Goal: Task Accomplishment & Management: Use online tool/utility

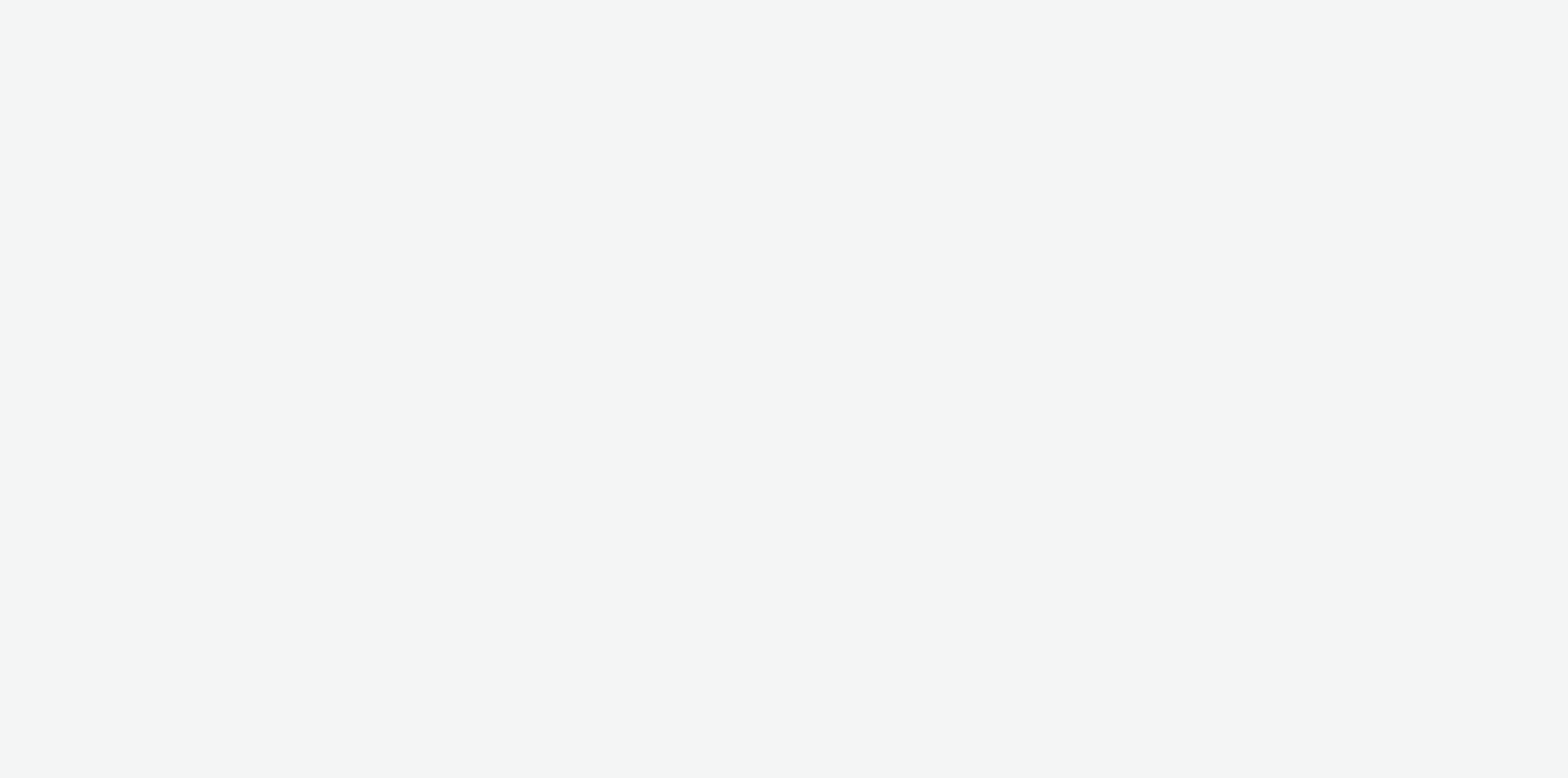
select select "79162ed7-0017-4339-93b0-3399b708648f"
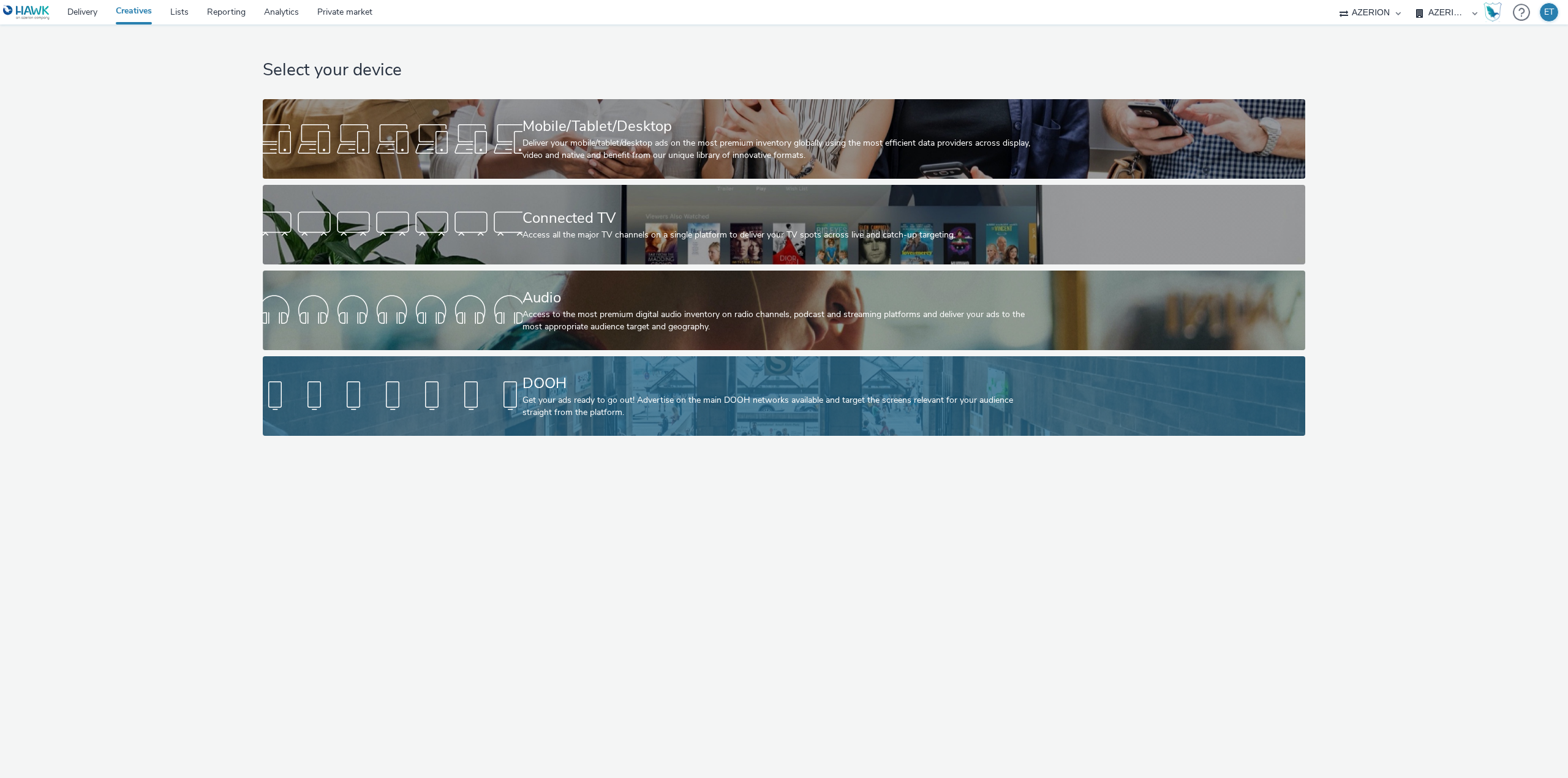
click at [522, 375] on div "DOOH" at bounding box center [781, 384] width 519 height 21
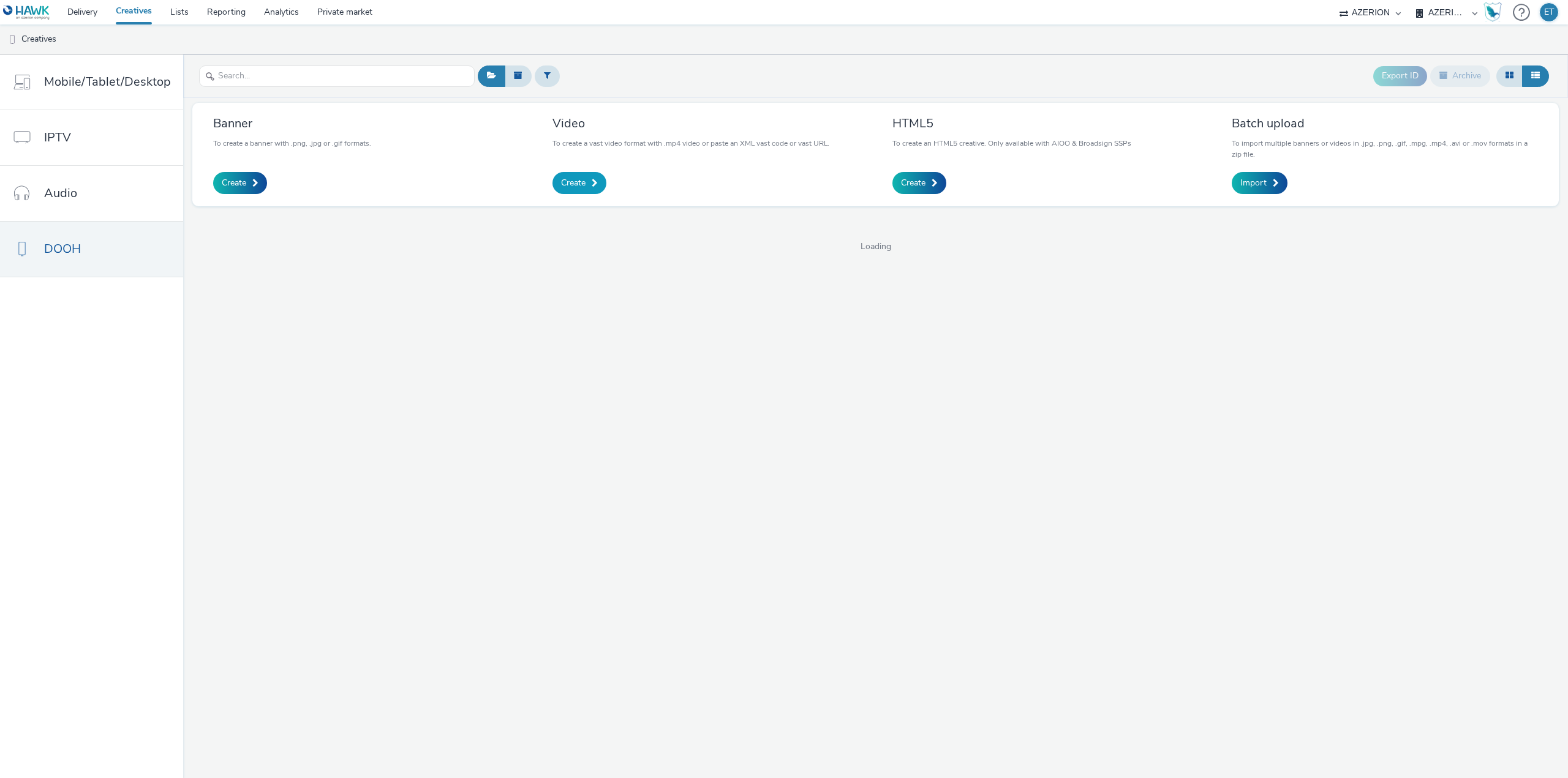
click at [578, 182] on span "Create" at bounding box center [573, 183] width 24 height 12
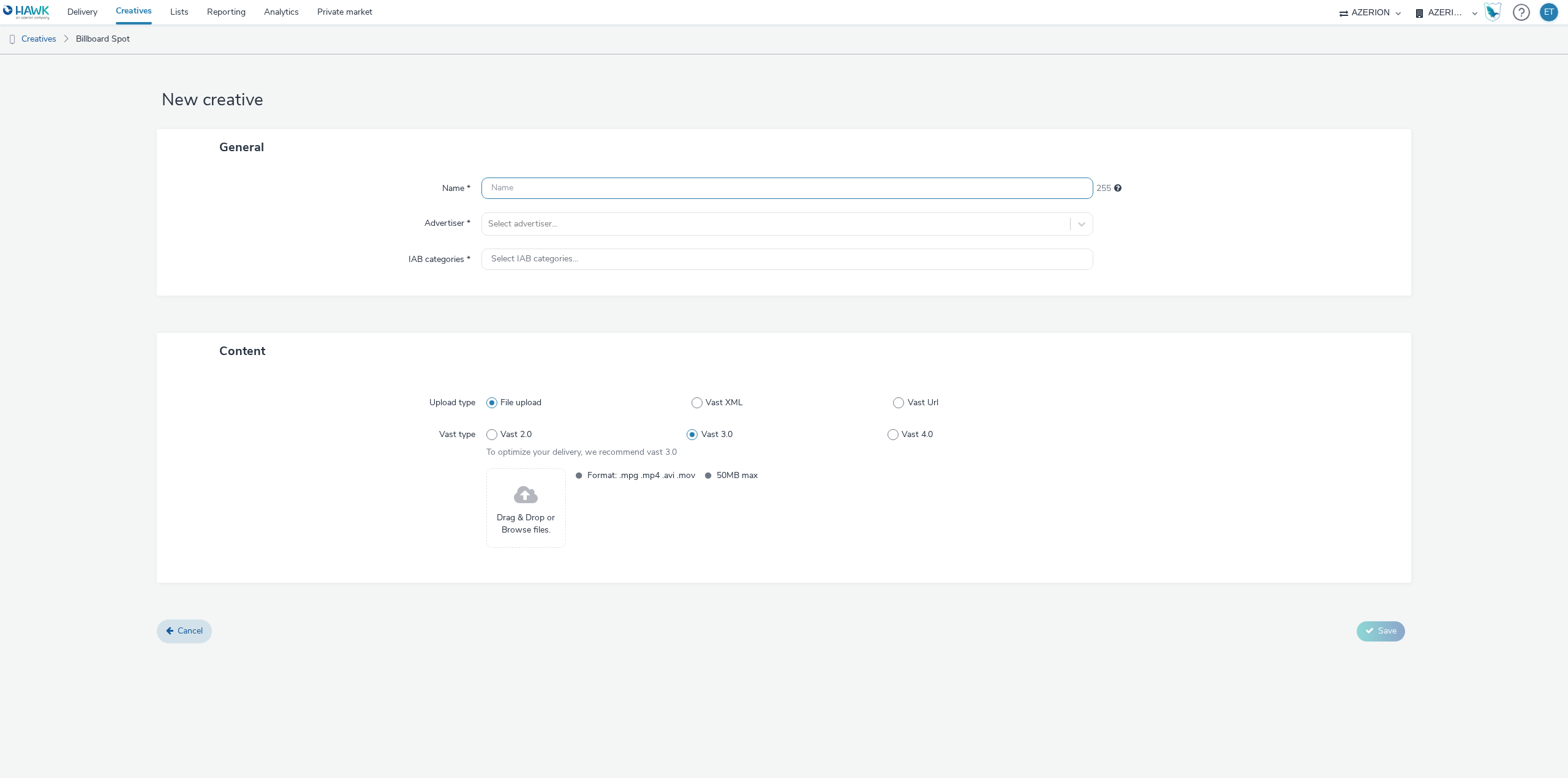
click at [590, 186] on input "text" at bounding box center [787, 188] width 612 height 21
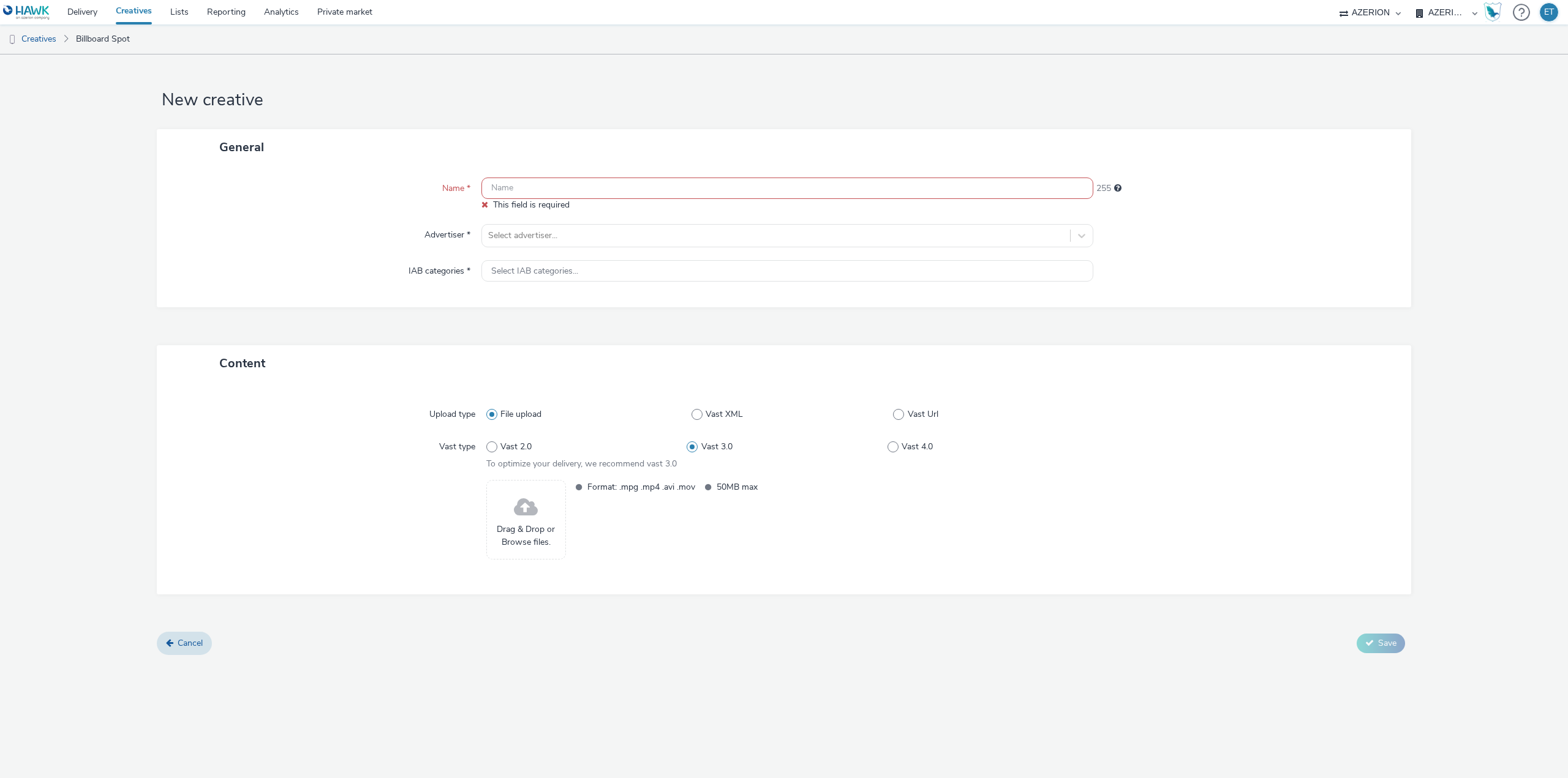
click at [518, 188] on input "text" at bounding box center [787, 188] width 612 height 21
paste input "TMLColmar_1080x1920_12.09.2025"
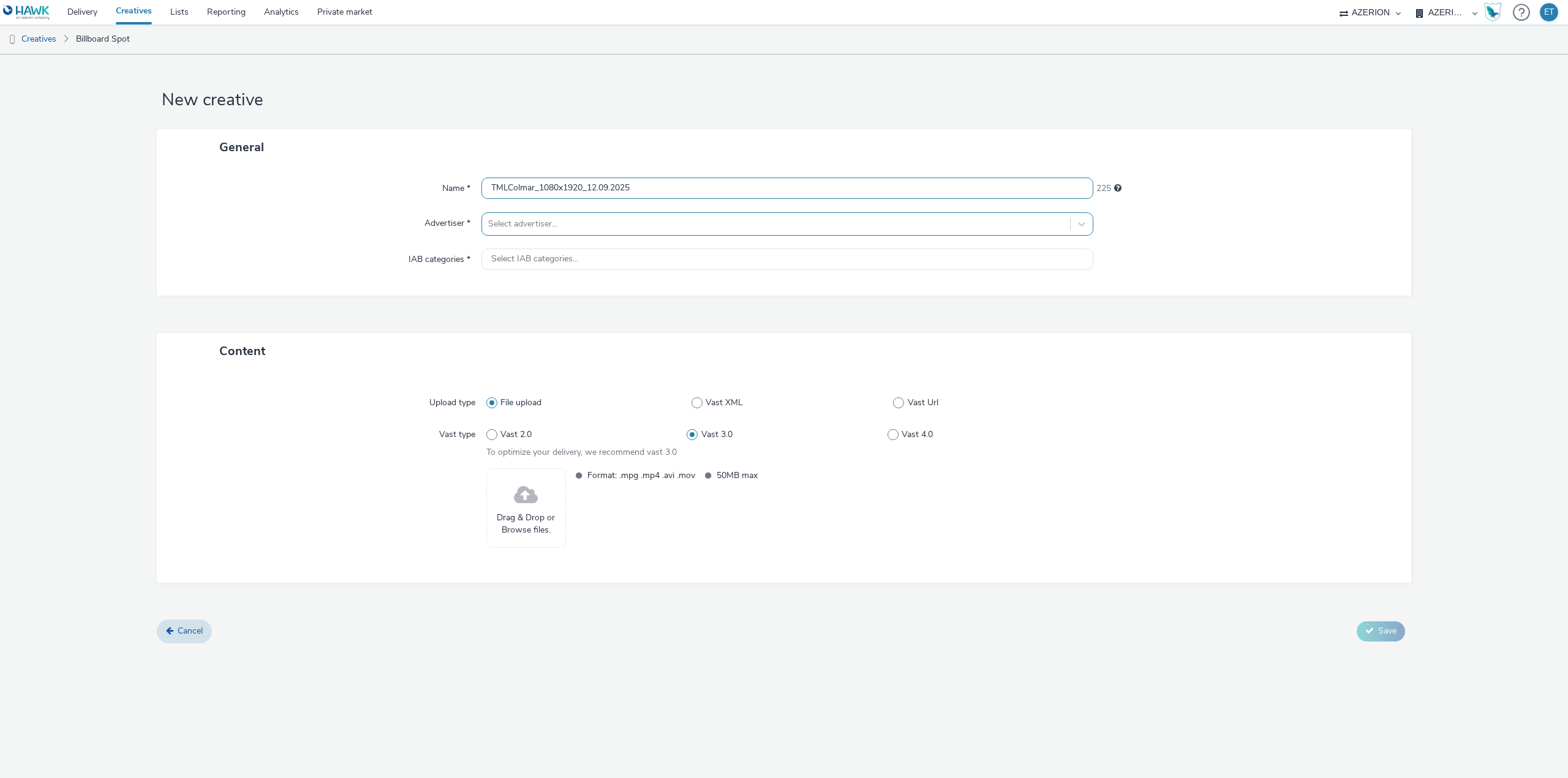
type input "TMLColmar_1080x1920_12.09.2025"
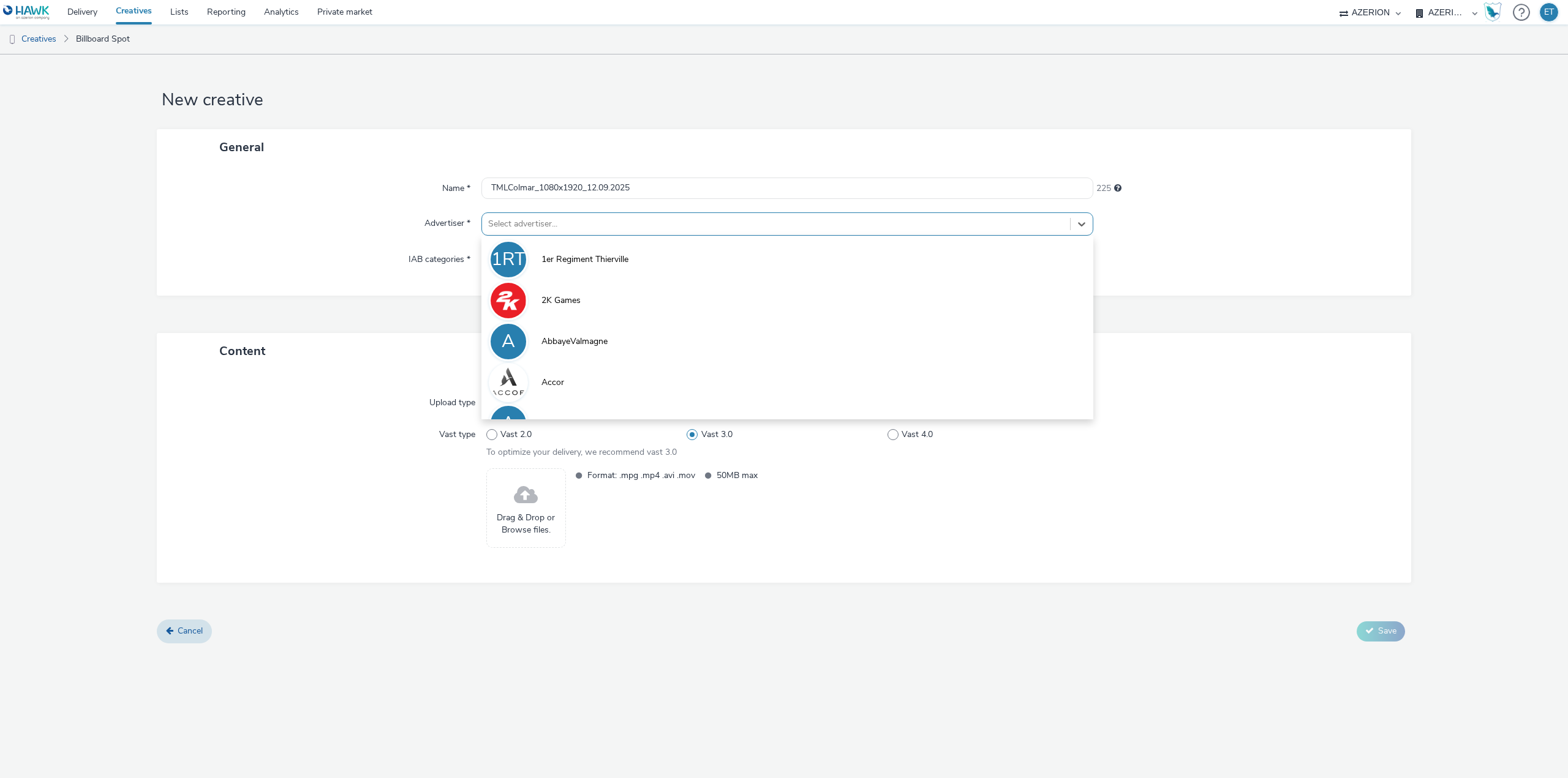
click at [544, 229] on div at bounding box center [776, 223] width 575 height 14
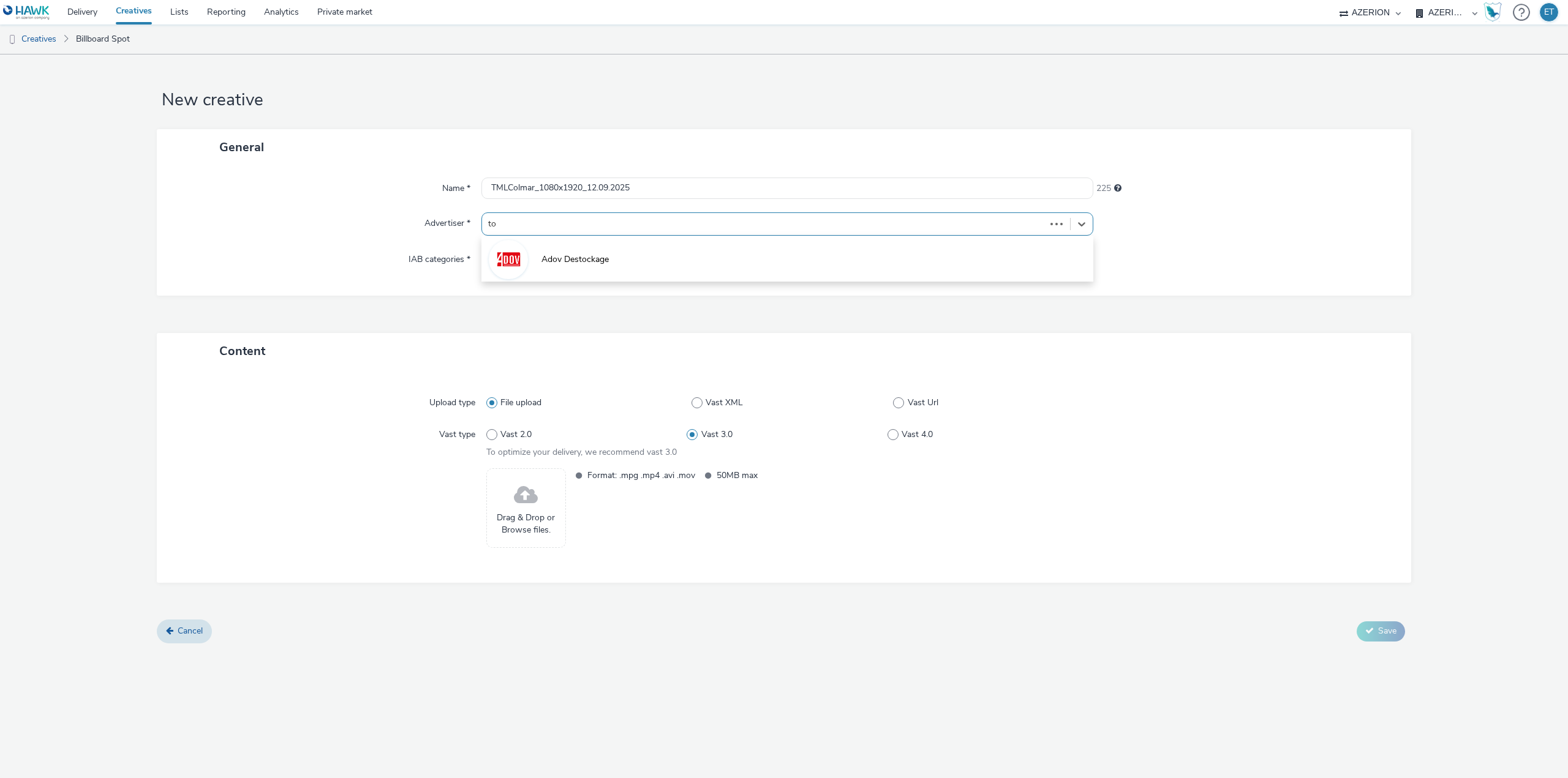
type input "top"
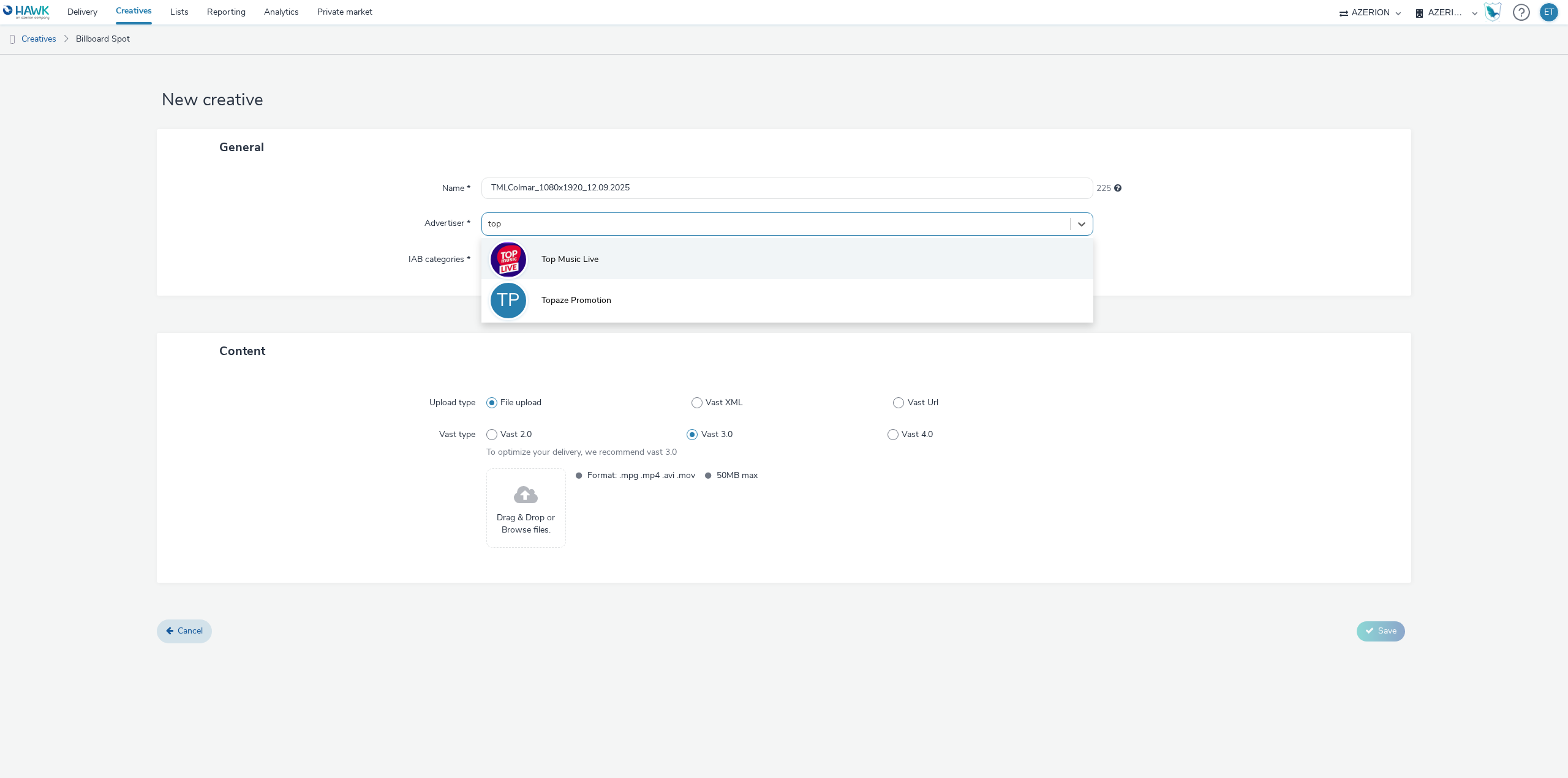
click at [568, 258] on span "Top Music Live" at bounding box center [569, 260] width 57 height 12
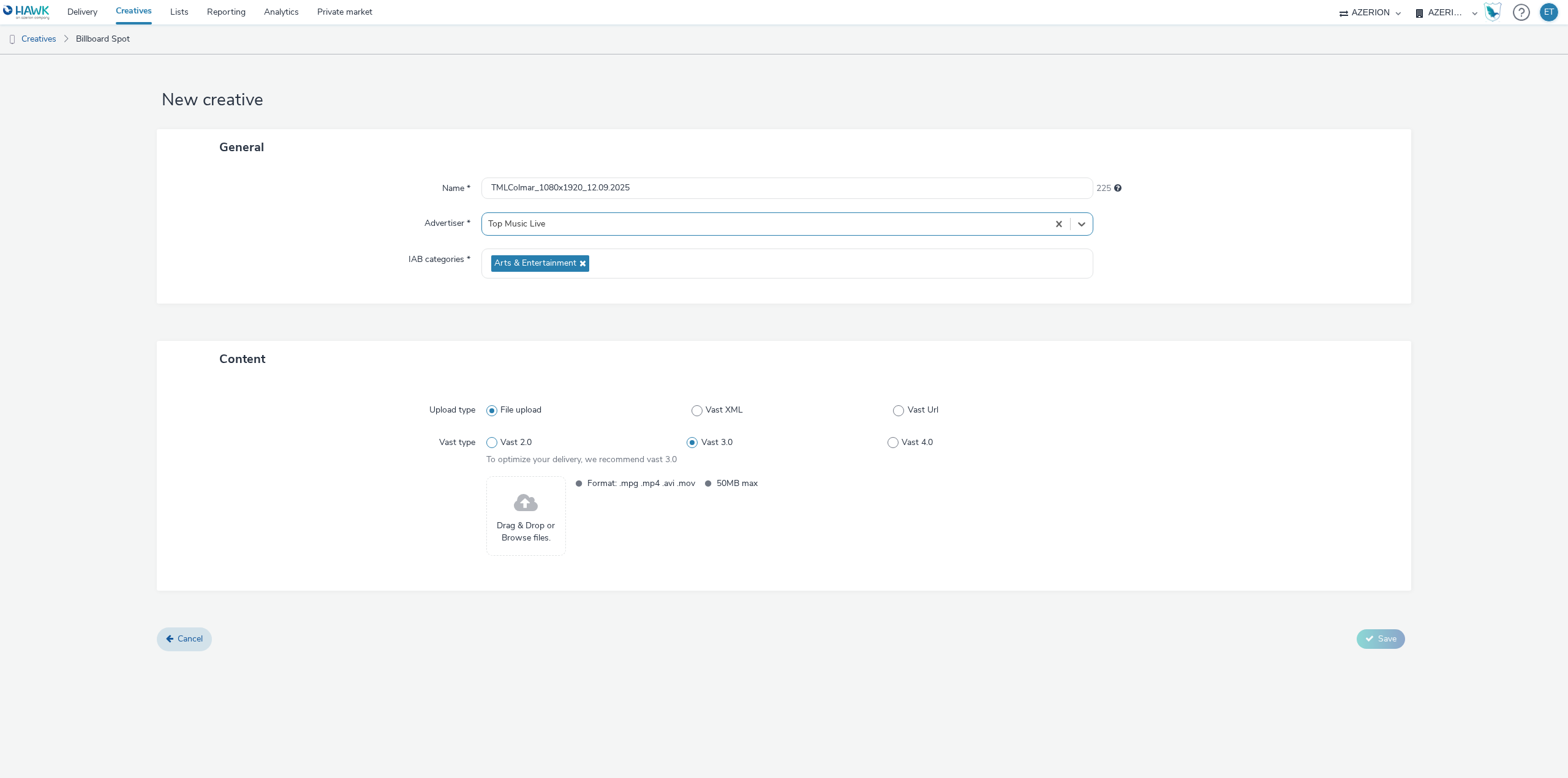
click at [495, 444] on span at bounding box center [491, 443] width 11 height 11
click at [494, 444] on input "Vast 2.0" at bounding box center [490, 443] width 8 height 8
radio input "true"
radio input "false"
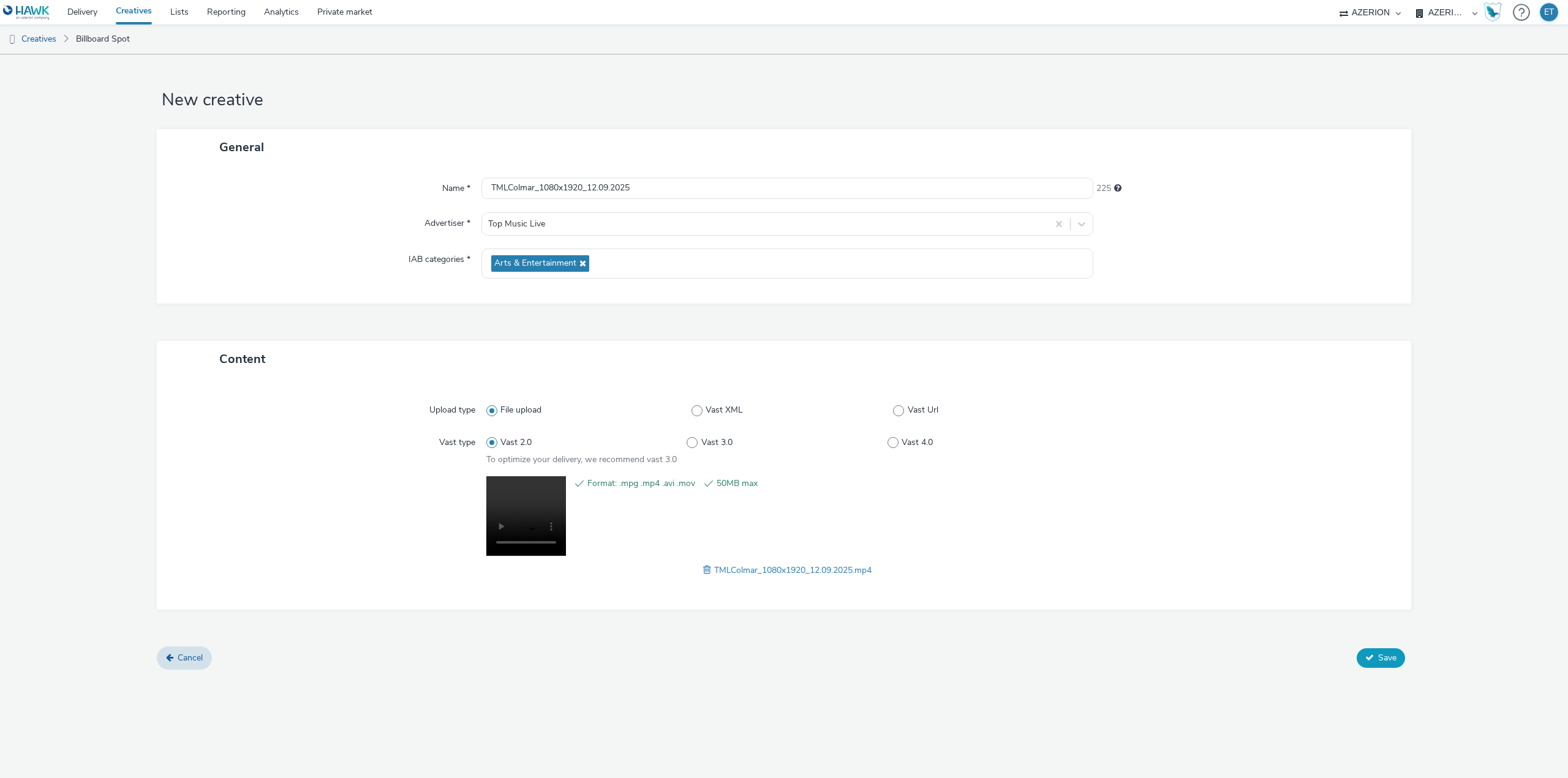
click at [1371, 652] on button "Save" at bounding box center [1381, 658] width 48 height 20
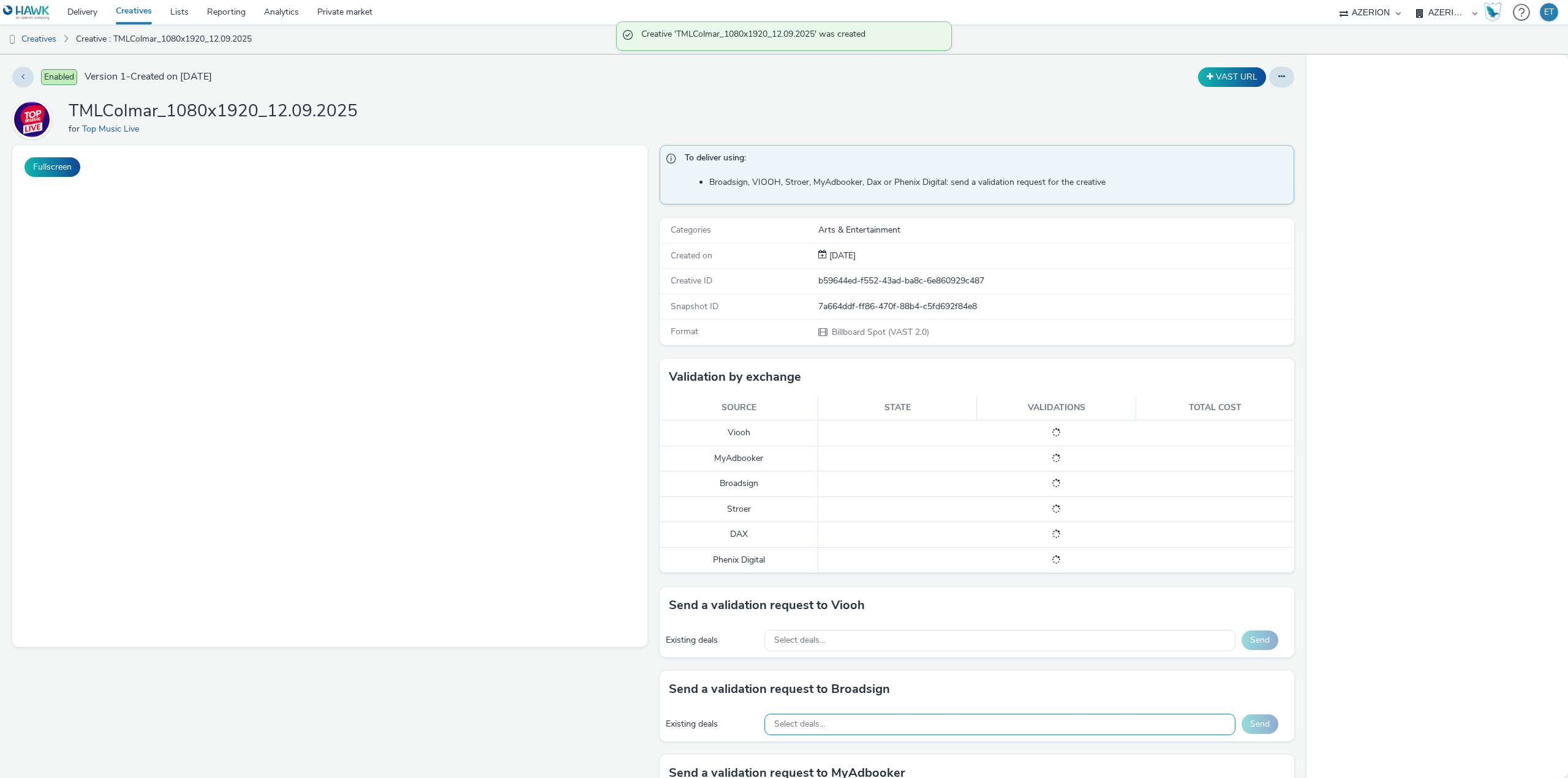
scroll to position [184, 0]
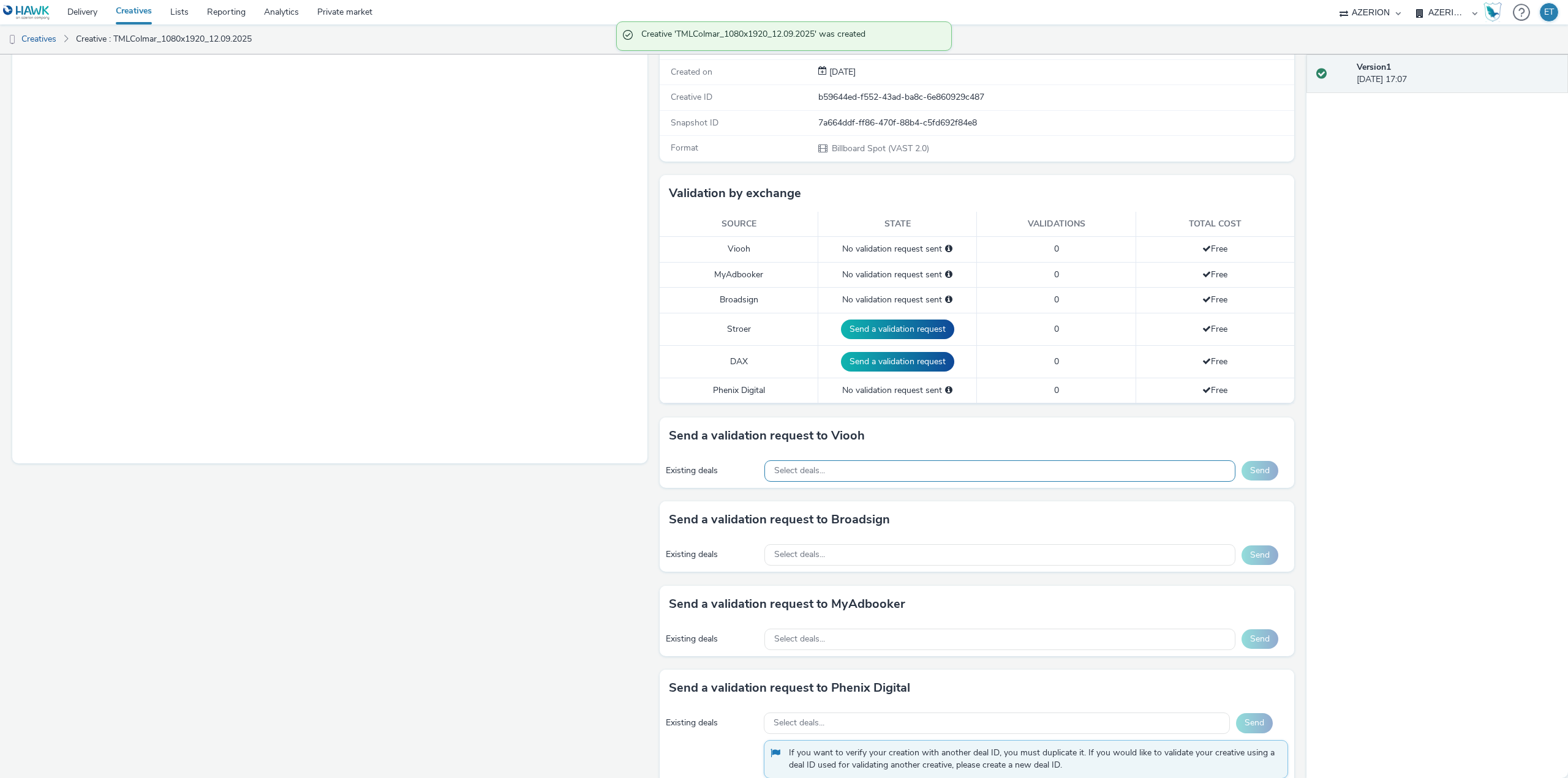
click at [939, 467] on div "Select deals..." at bounding box center [1000, 471] width 471 height 21
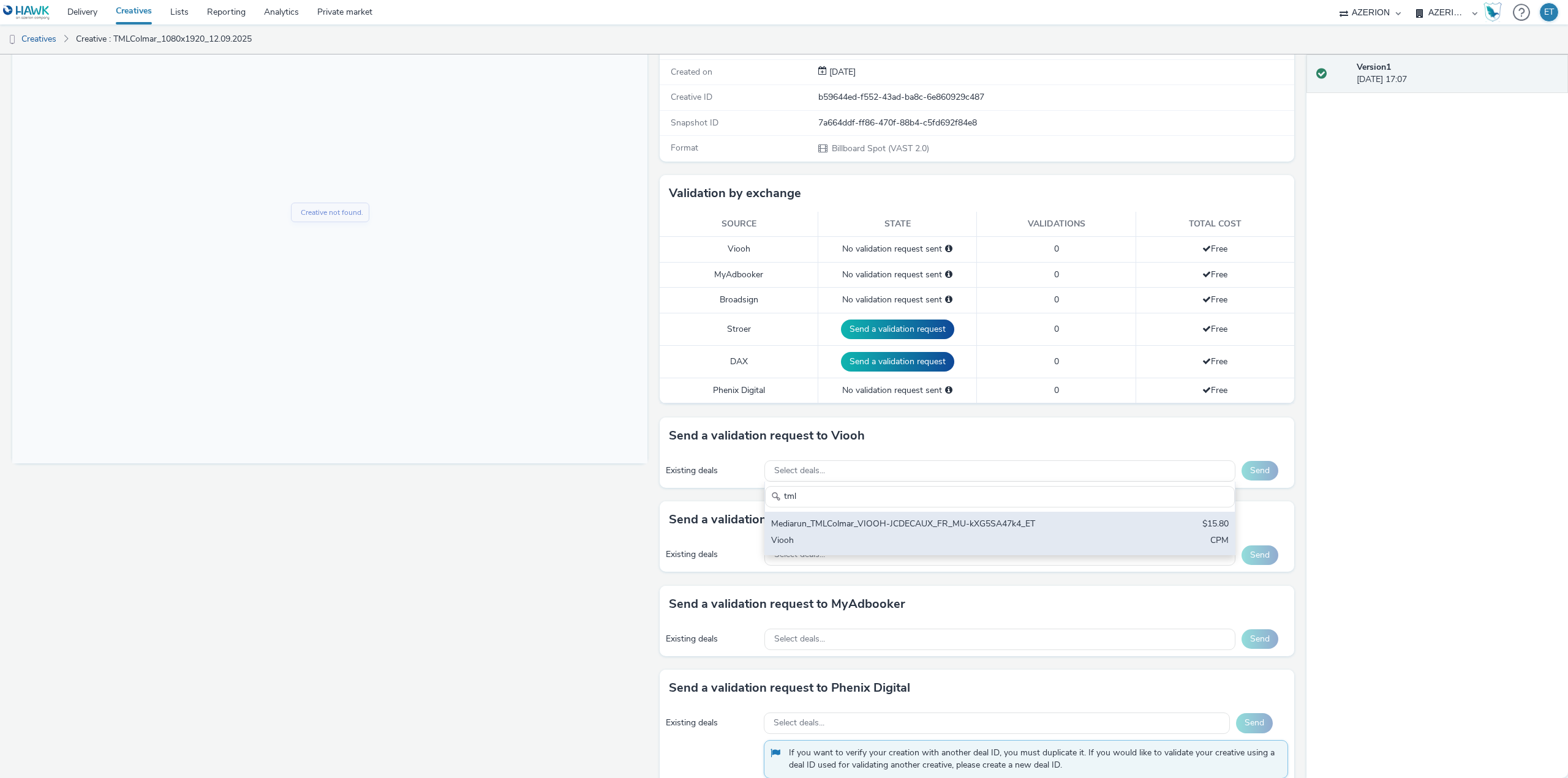
type input "tml"
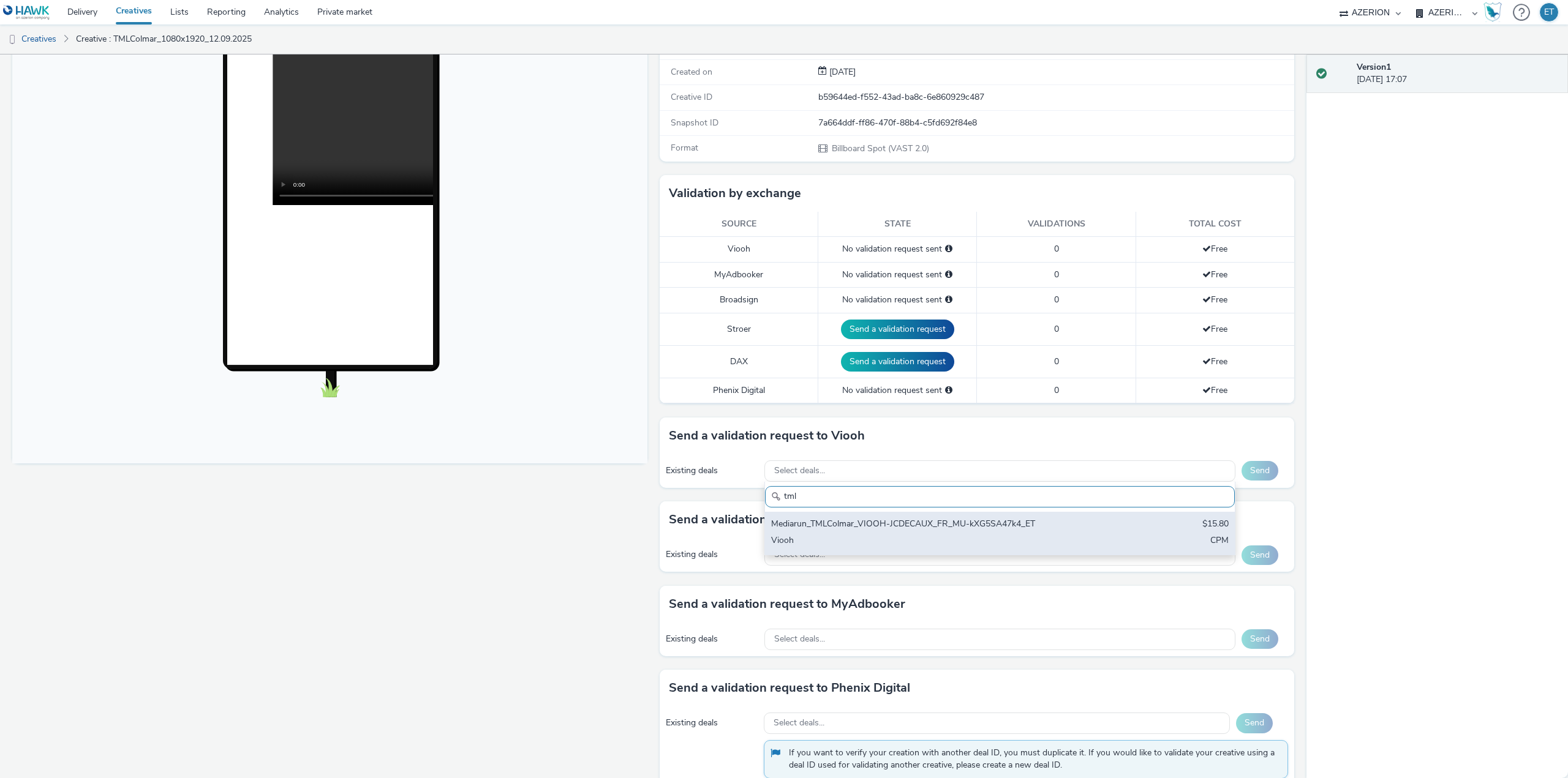
click at [947, 525] on div "Mediarun_TMLColmar_VIOOH-JCDECAUX_FR_MU-kXG5SA47k4_ET" at bounding box center [923, 524] width 303 height 14
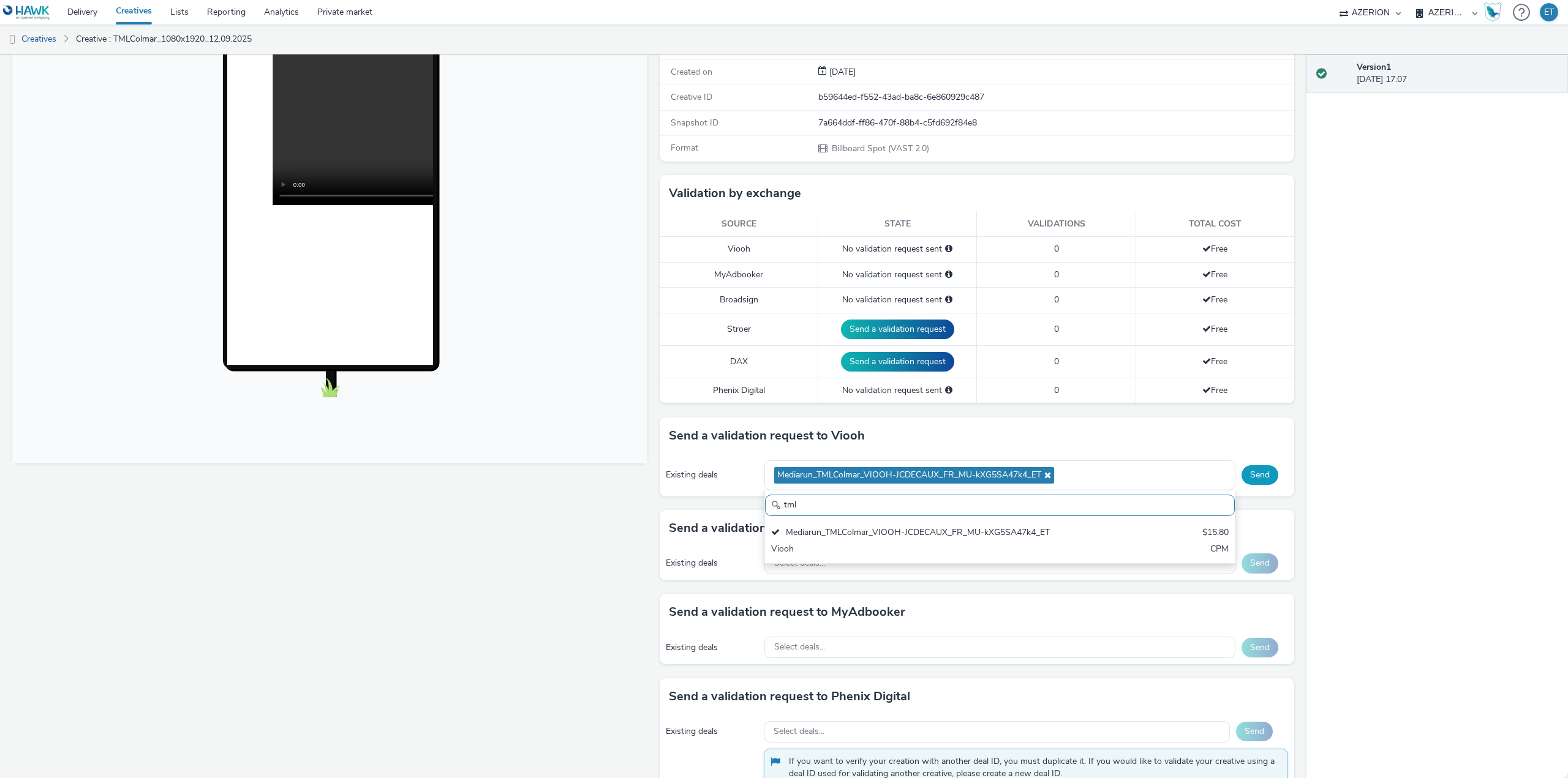
click at [1256, 478] on button "Send" at bounding box center [1260, 475] width 37 height 20
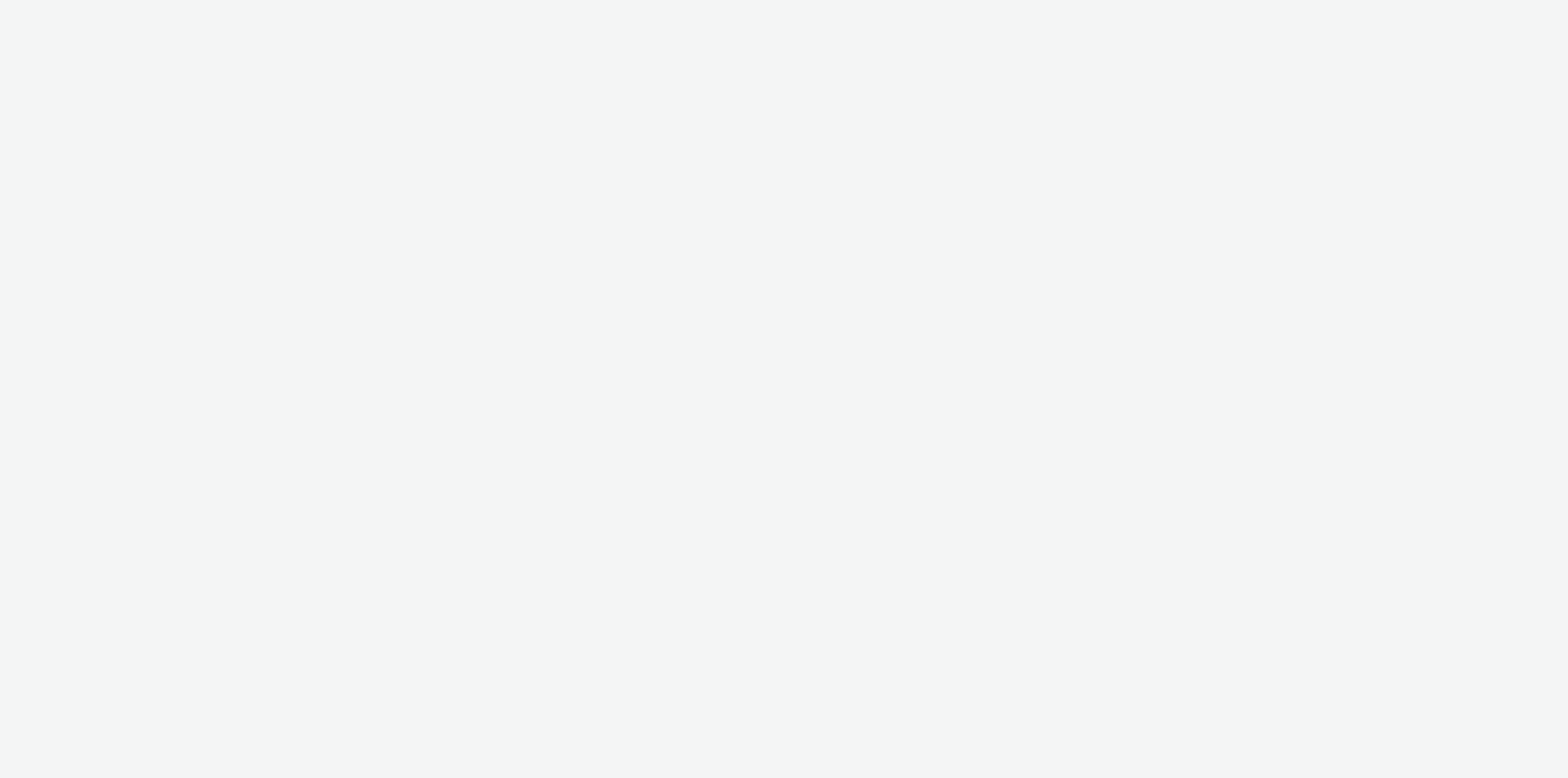
select select "79162ed7-0017-4339-93b0-3399b708648f"
